Goal: Task Accomplishment & Management: Manage account settings

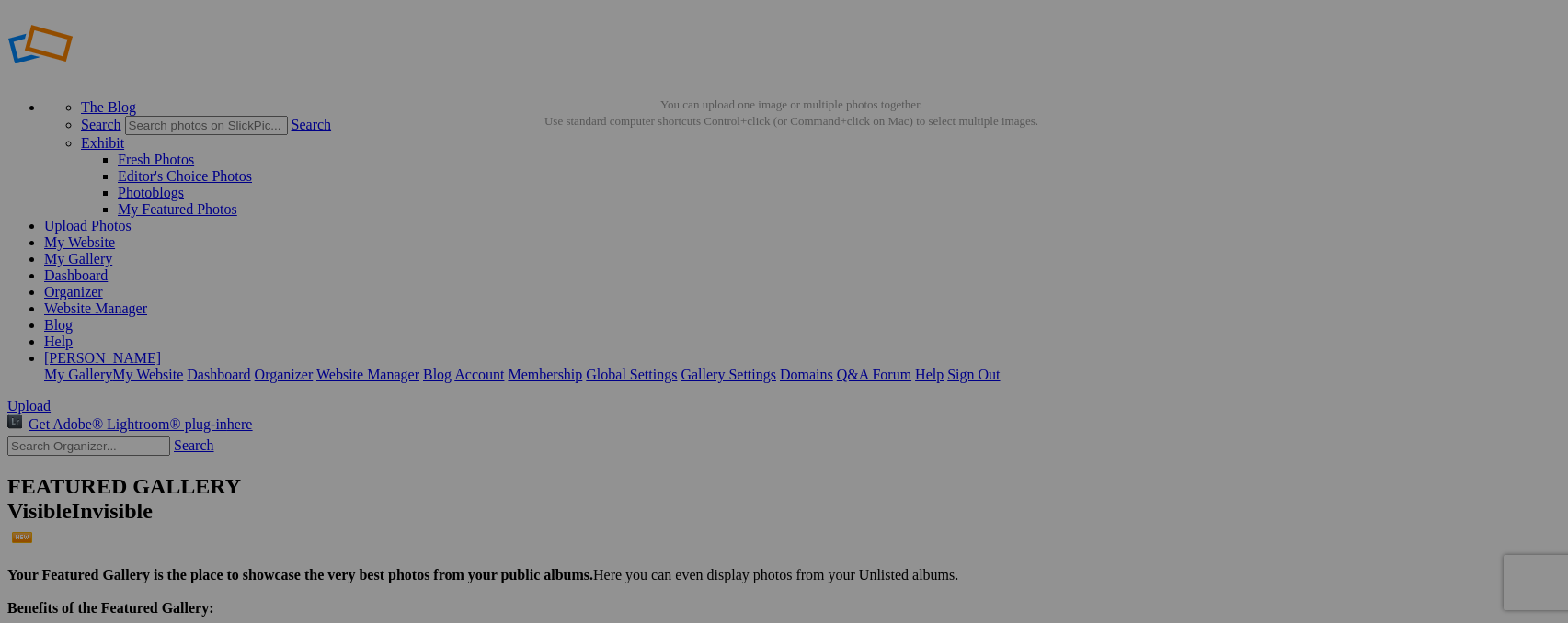
type input "_"
type input "Southern Tree Agama"
type input "_"
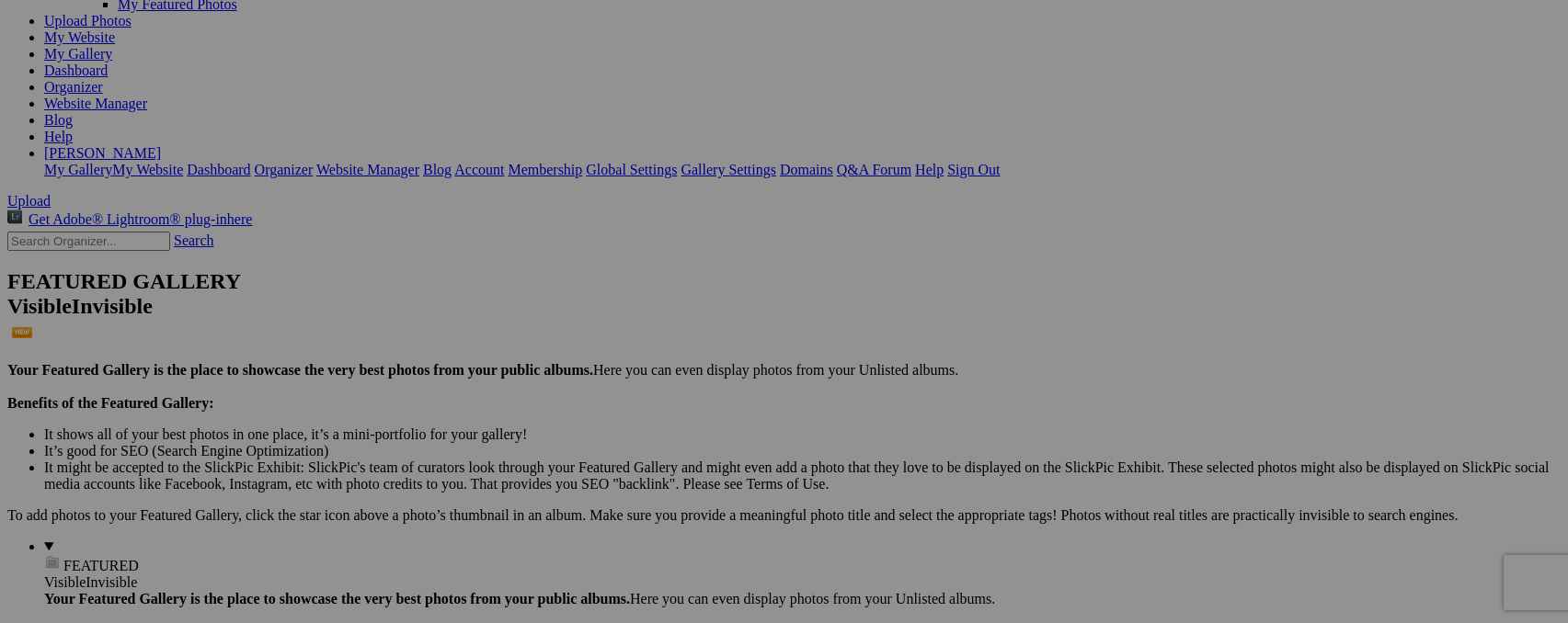
scroll to position [201, 0]
type input "Southern Tree Agama"
